Goal: Use online tool/utility: Utilize a website feature to perform a specific function

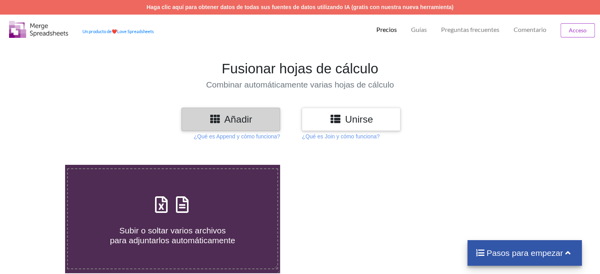
click at [191, 218] on h4 "Subir o soltar varios archivos para adjuntarlos automáticamente" at bounding box center [172, 231] width 209 height 30
click at [41, 165] on input "Subir o soltar varios archivos para adjuntarlos automáticamente" at bounding box center [41, 165] width 0 height 0
type input "C:\fakepath\1-10-apollo.xlsx"
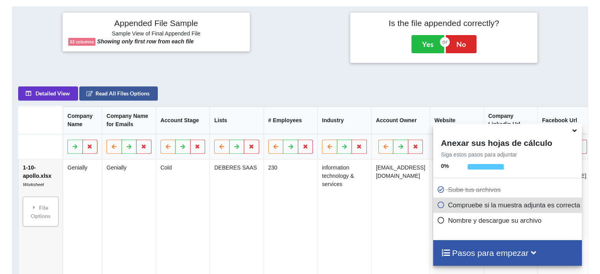
scroll to position [320, 0]
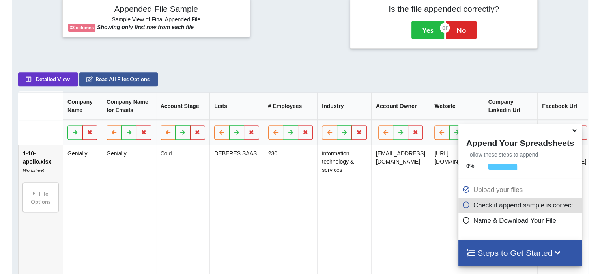
click at [575, 132] on icon at bounding box center [575, 129] width 8 height 7
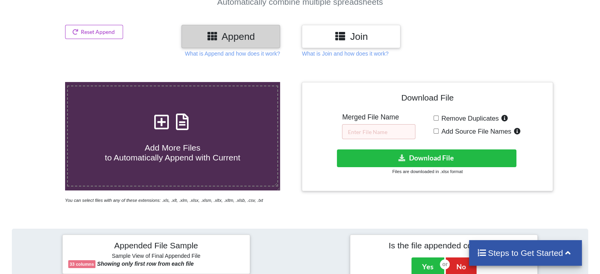
scroll to position [90, 0]
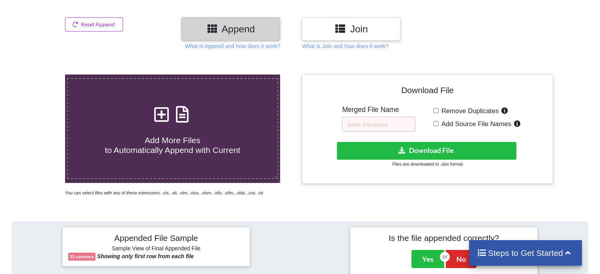
click at [436, 109] on input "Remove Duplicates" at bounding box center [436, 110] width 5 height 5
checkbox input "true"
click at [386, 127] on input "text" at bounding box center [378, 124] width 73 height 15
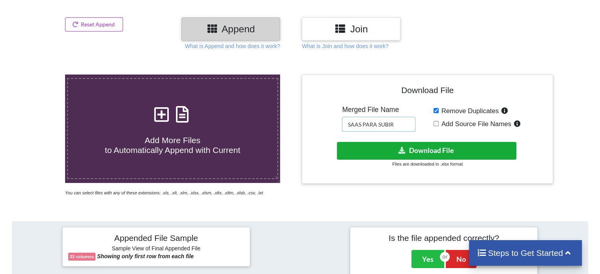
type input "SAAS PARA SUBIR"
click at [407, 148] on button "Download File" at bounding box center [427, 151] width 180 height 18
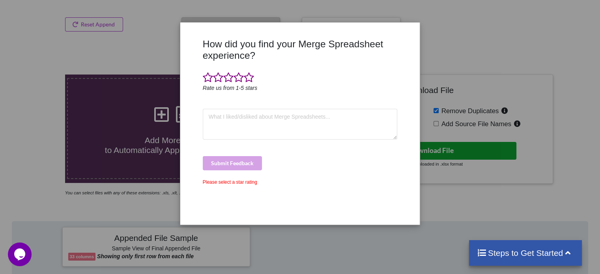
scroll to position [0, 0]
